Goal: Use online tool/utility: Utilize a website feature to perform a specific function

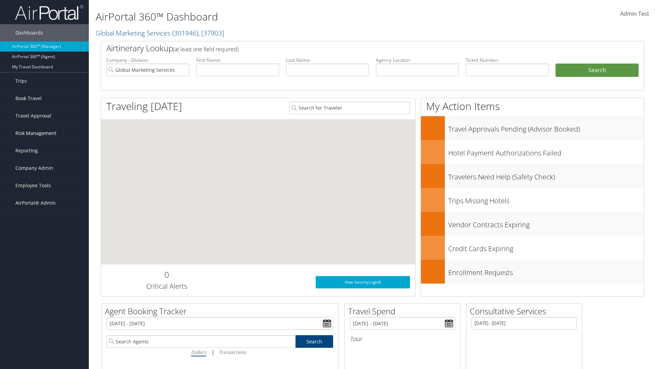
click at [44, 133] on span "Risk Management" at bounding box center [35, 133] width 41 height 17
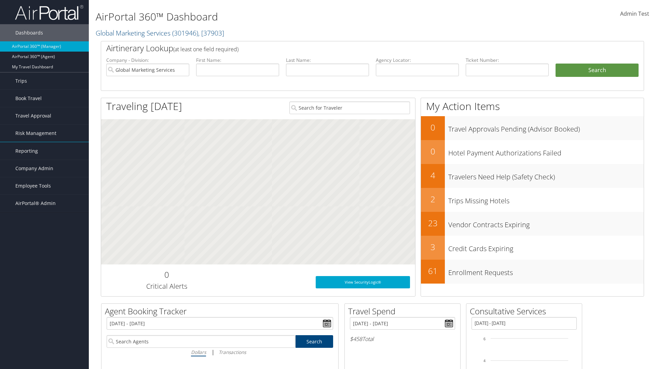
click at [44, 147] on link "SecurityLogic® Map" at bounding box center [44, 147] width 89 height 10
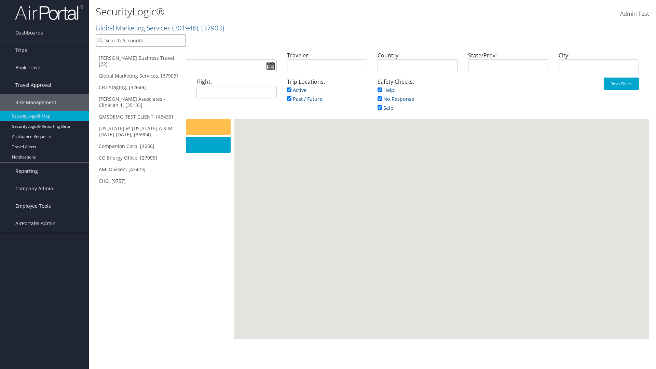
click at [141, 40] on input "search" at bounding box center [141, 40] width 90 height 13
type input "[PERSON_NAME] Business Travel"
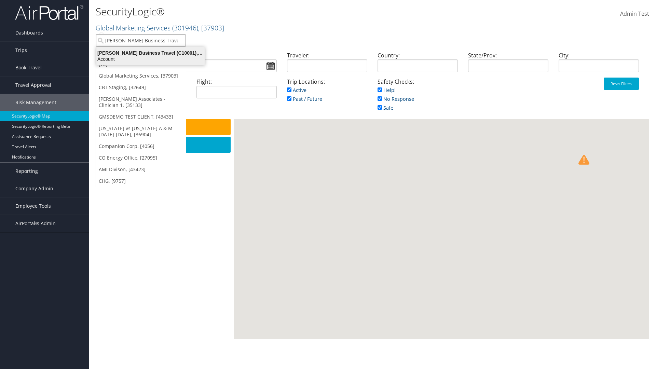
click at [150, 59] on div "Account" at bounding box center [150, 59] width 117 height 6
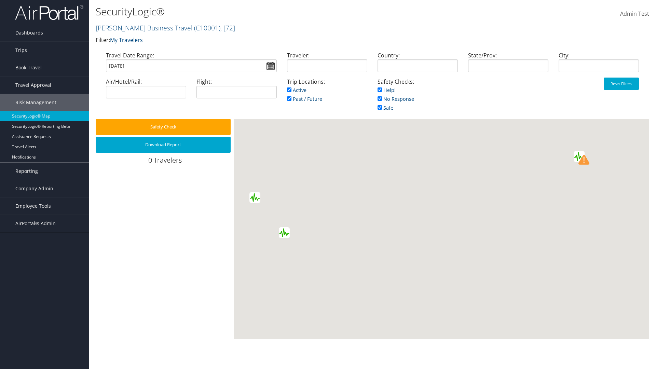
click at [131, 66] on input "09/05/2025" at bounding box center [191, 65] width 171 height 13
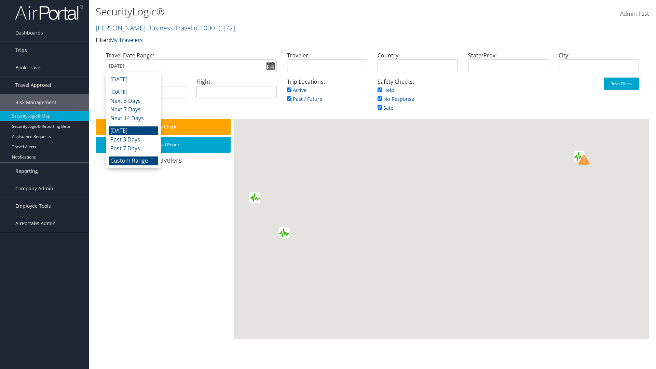
click at [133, 161] on li "Custom Range" at bounding box center [134, 161] width 50 height 9
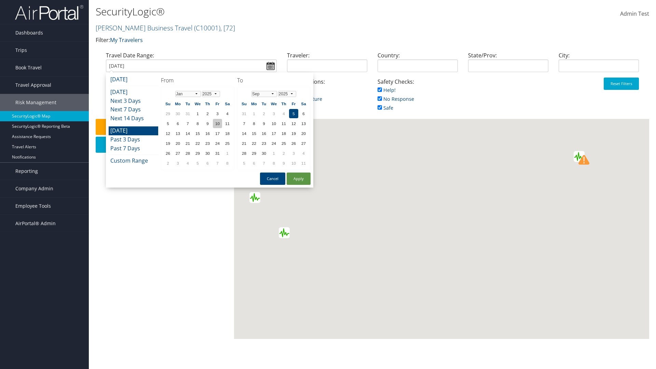
click at [217, 123] on td "10" at bounding box center [217, 123] width 9 height 9
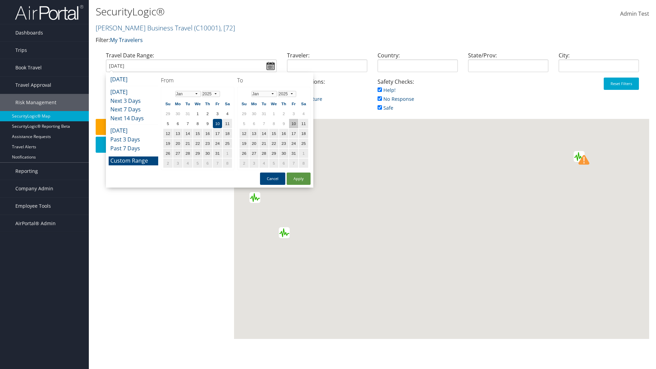
click at [294, 123] on td "10" at bounding box center [293, 123] width 9 height 9
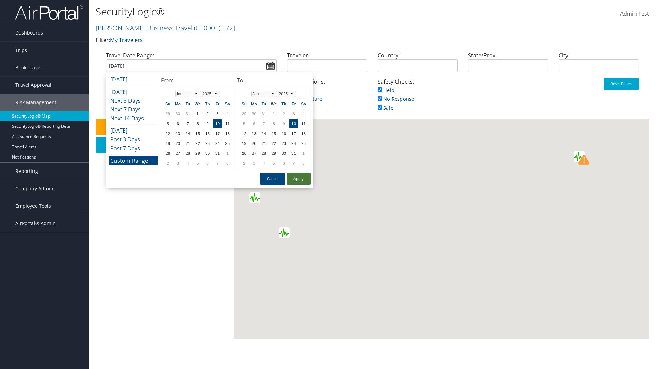
click at [299, 179] on button "Apply" at bounding box center [299, 179] width 24 height 12
type input "01/10/2025"
